Goal: Check status: Check status

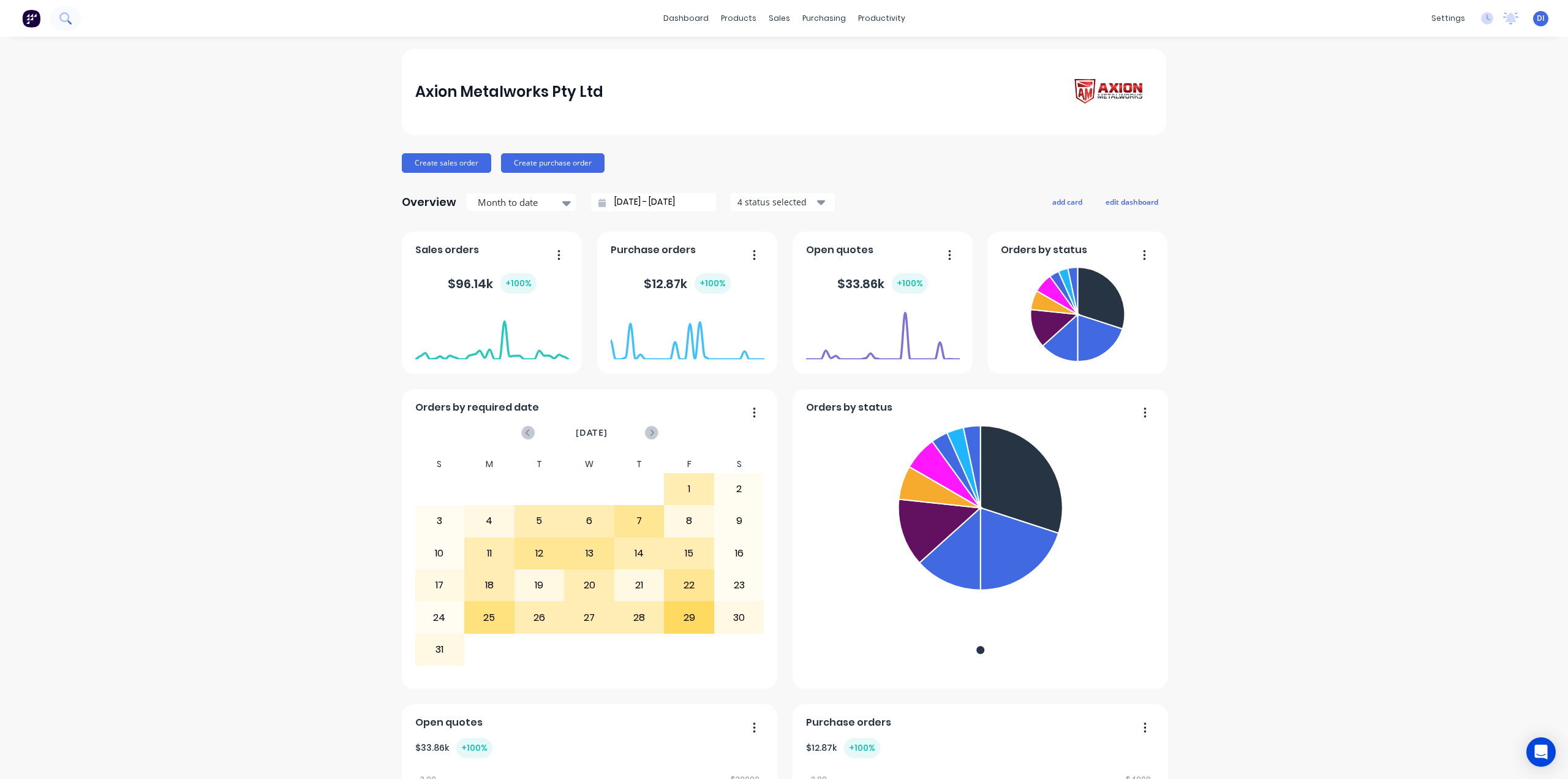
click at [62, 20] on icon at bounding box center [64, 17] width 10 height 10
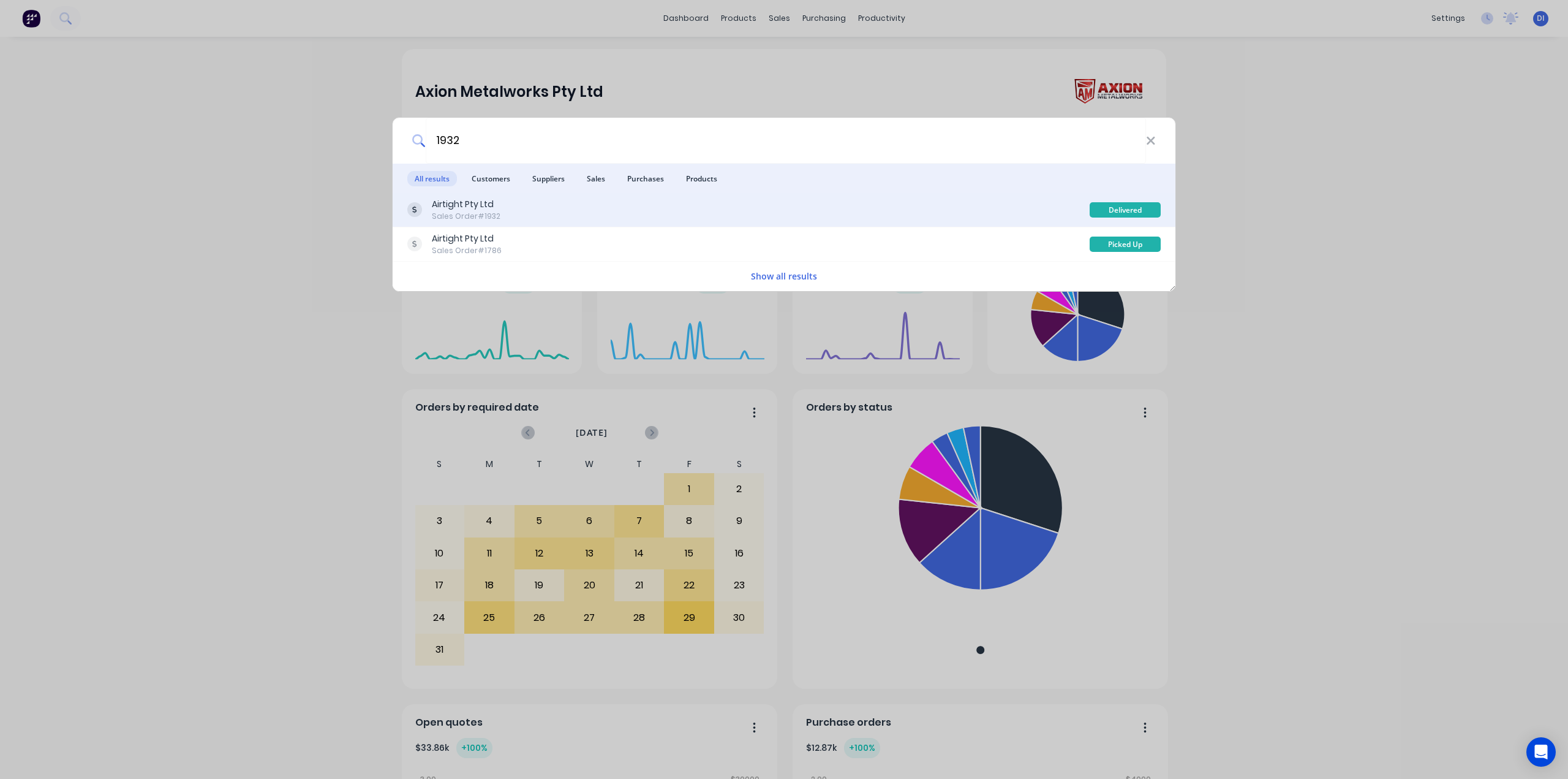
type input "1932"
click at [645, 221] on div "Airtight Pty Ltd Sales Order #1932" at bounding box center [748, 210] width 682 height 24
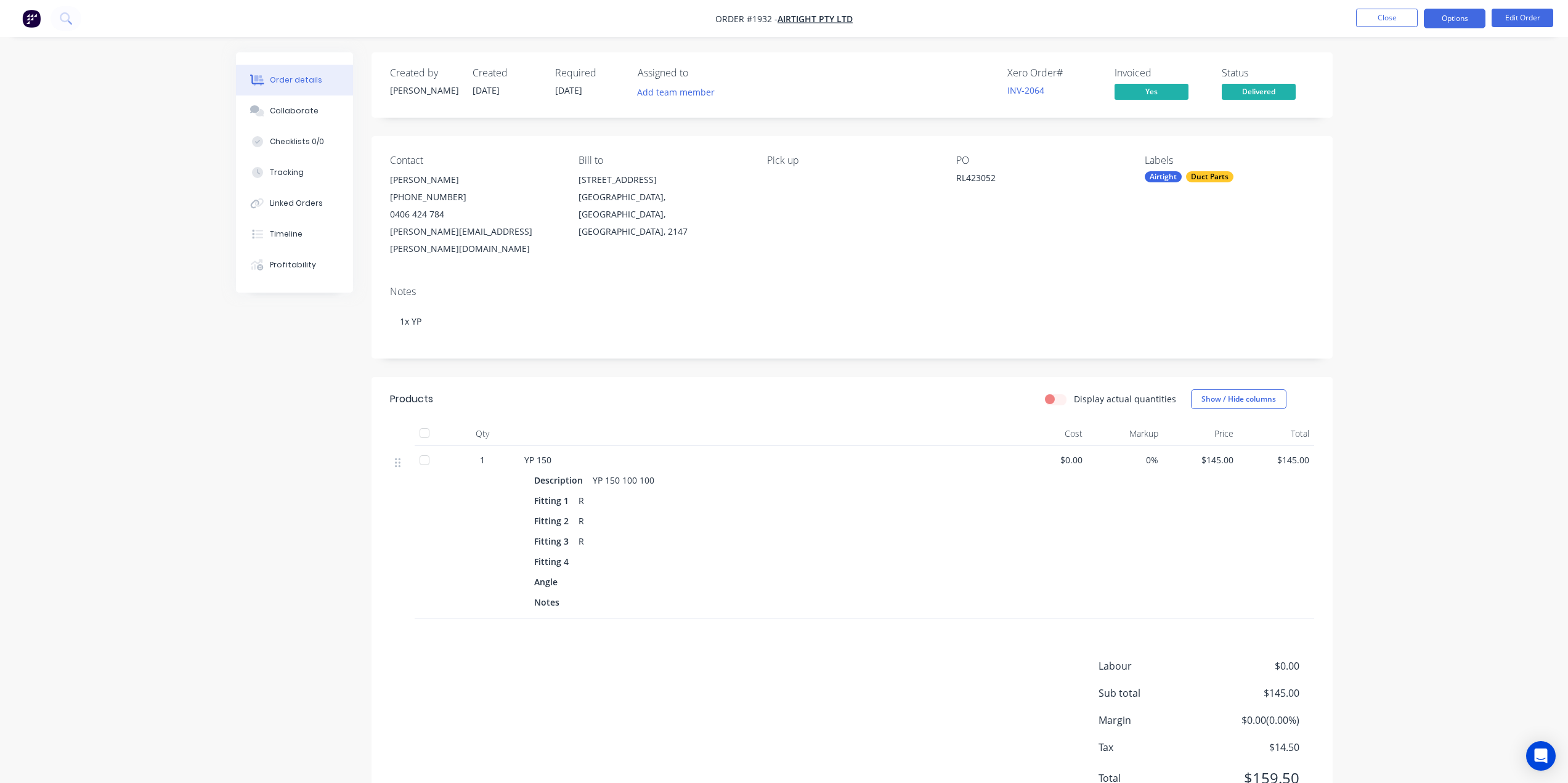
click at [1458, 23] on button "Options" at bounding box center [1454, 19] width 62 height 20
click at [1398, 174] on div "Delivery Docket" at bounding box center [1418, 173] width 113 height 18
click at [1395, 121] on div "Without pricing" at bounding box center [1418, 124] width 113 height 18
click at [898, 286] on div "Notes" at bounding box center [852, 292] width 924 height 12
click at [1382, 12] on button "Close" at bounding box center [1386, 18] width 62 height 19
